Goal: Check status: Check status

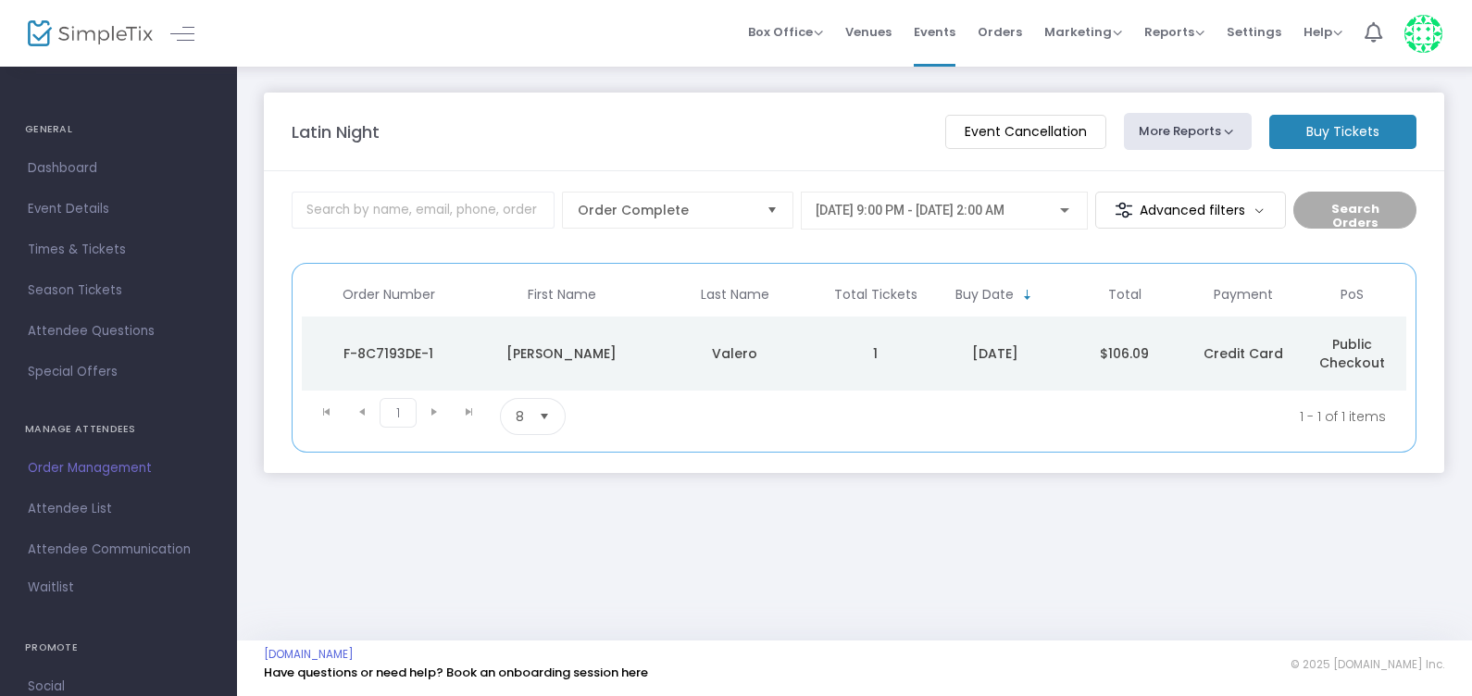
click at [766, 419] on kendo-pager-info "1 - 1 of 1 items" at bounding box center [1067, 416] width 637 height 37
click at [512, 339] on td "[PERSON_NAME]" at bounding box center [561, 354] width 173 height 74
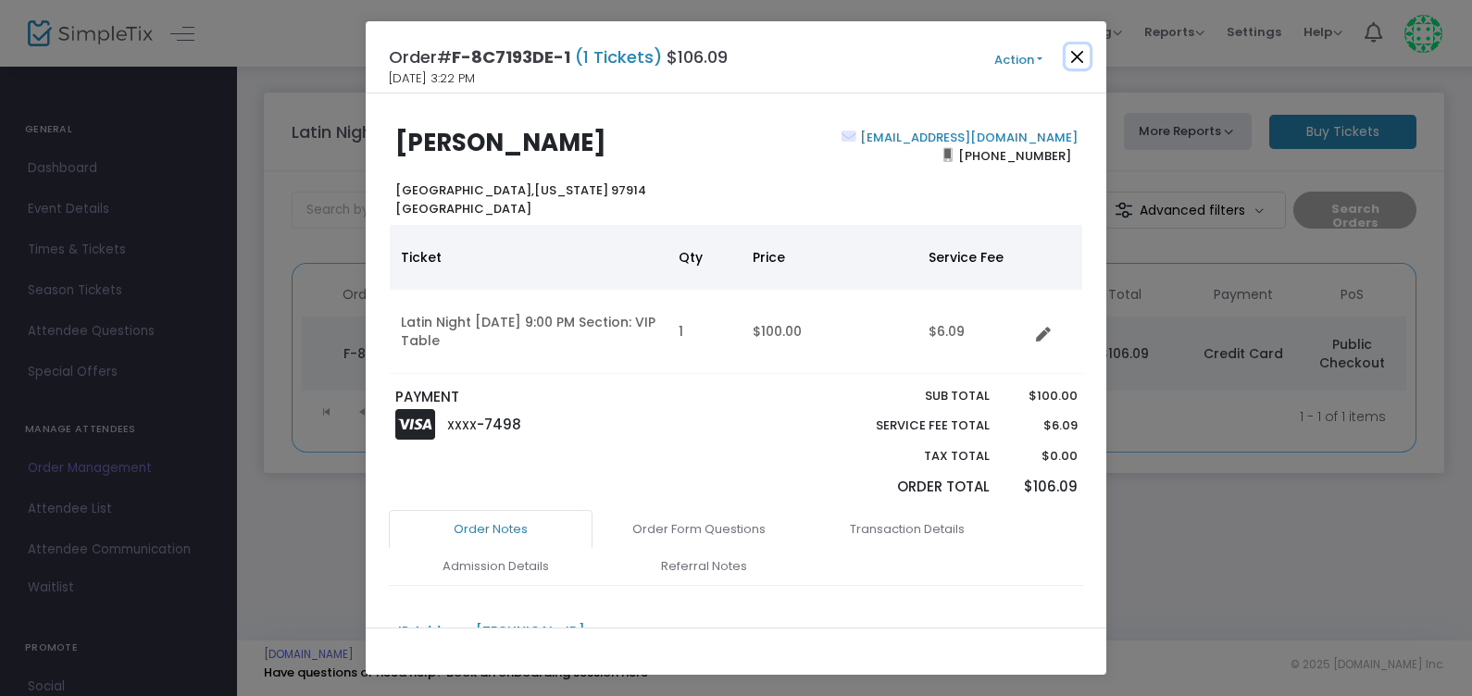
click at [1071, 55] on button "Close" at bounding box center [1077, 56] width 24 height 24
